Goal: Information Seeking & Learning: Find specific fact

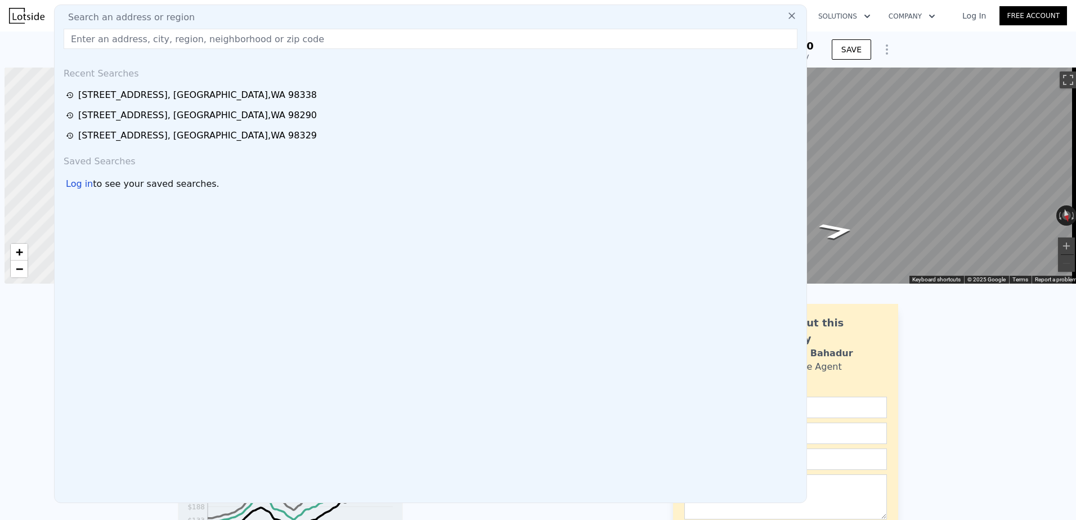
scroll to position [0, 5]
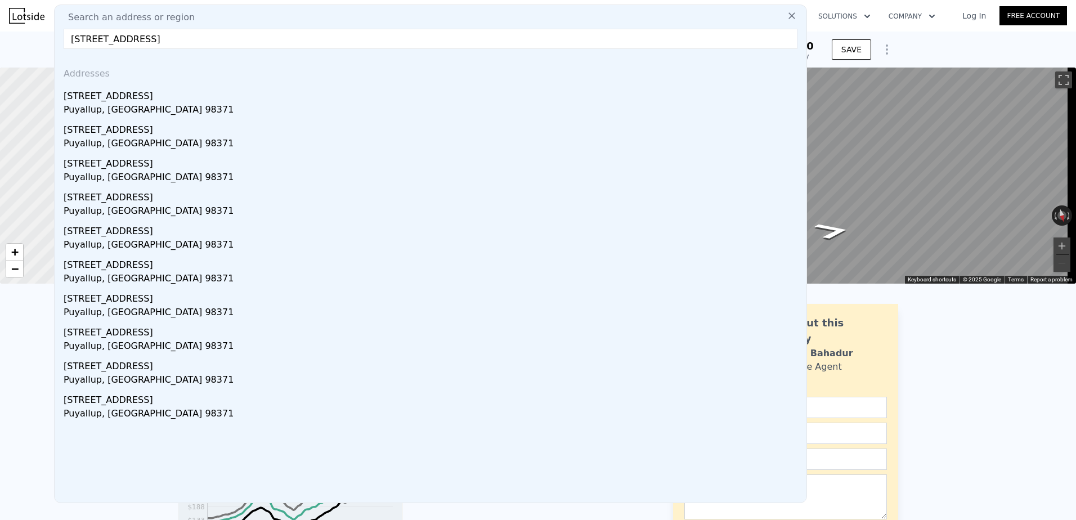
type input "[STREET_ADDRESS]"
click at [174, 103] on div "Puyallup, [GEOGRAPHIC_DATA] 98371" at bounding box center [433, 111] width 738 height 16
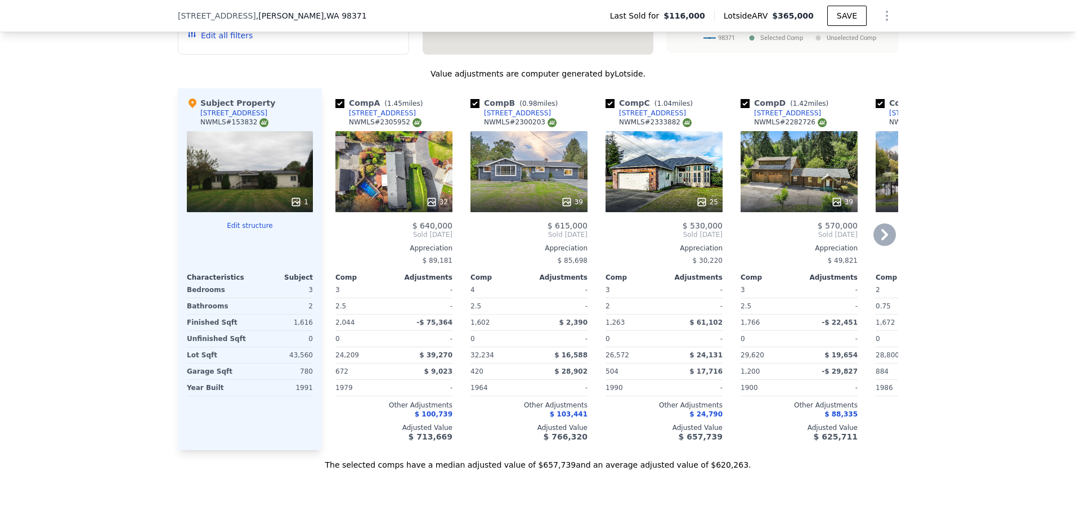
scroll to position [1065, 0]
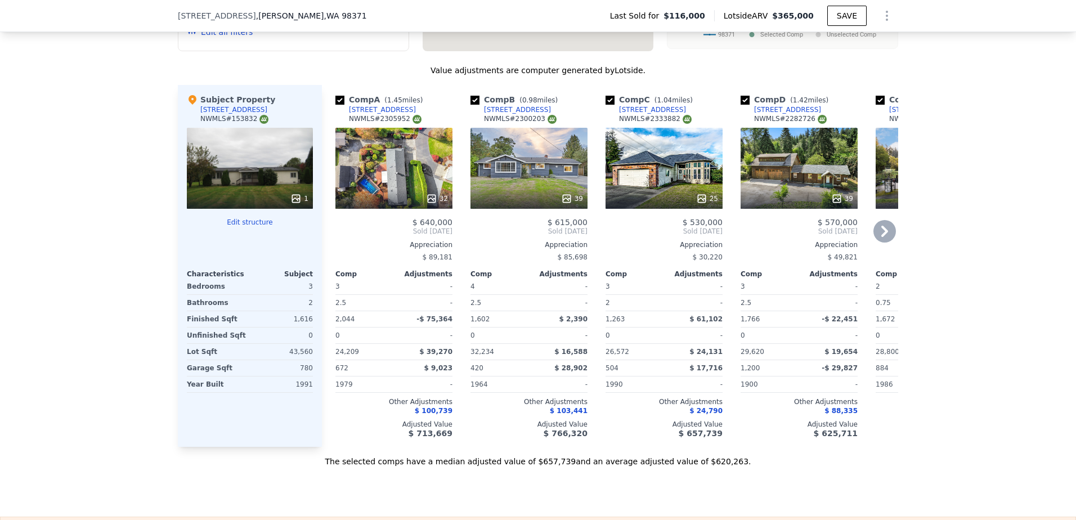
click at [390, 236] on span "Sold [DATE]" at bounding box center [393, 231] width 117 height 9
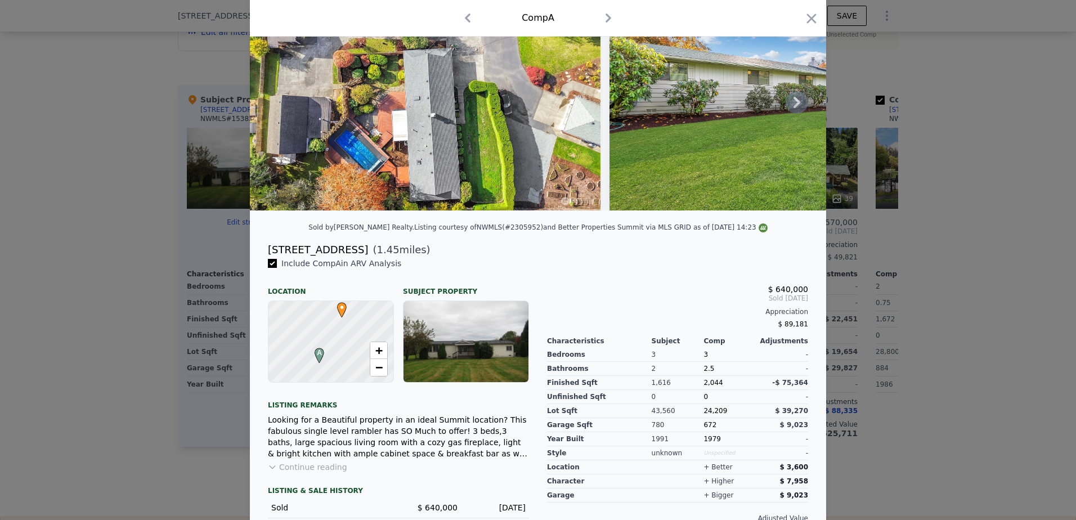
scroll to position [56, 0]
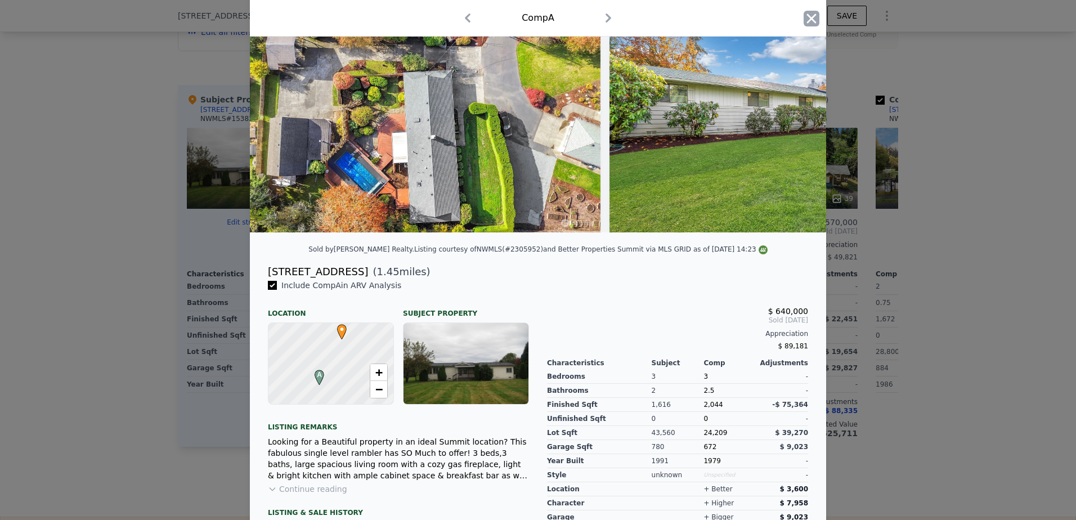
click at [809, 17] on icon "button" at bounding box center [812, 19] width 10 height 10
